Goal: Information Seeking & Learning: Find specific fact

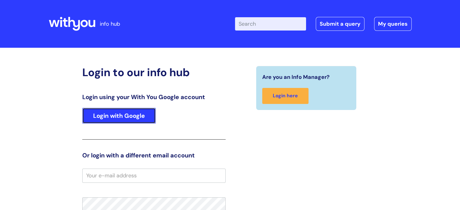
click at [121, 118] on link "Login with Google" at bounding box center [118, 116] width 73 height 16
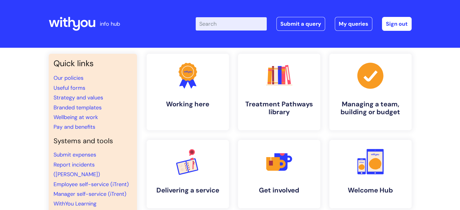
click at [229, 24] on input "Enter your search term here..." at bounding box center [231, 23] width 71 height 13
type input "physio"
click button "Search" at bounding box center [0, 0] width 0 height 0
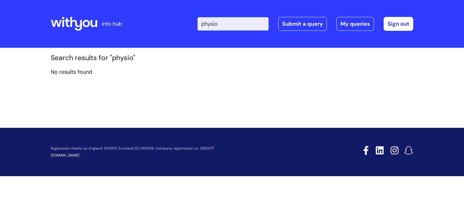
click at [229, 24] on input "physio" at bounding box center [233, 23] width 71 height 13
type input "benefits"
click button "Search" at bounding box center [0, 0] width 0 height 0
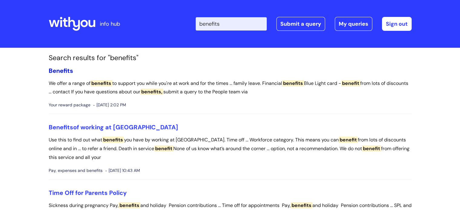
click at [68, 72] on span "Benefits" at bounding box center [61, 71] width 24 height 8
